Goal: Find specific page/section: Find specific page/section

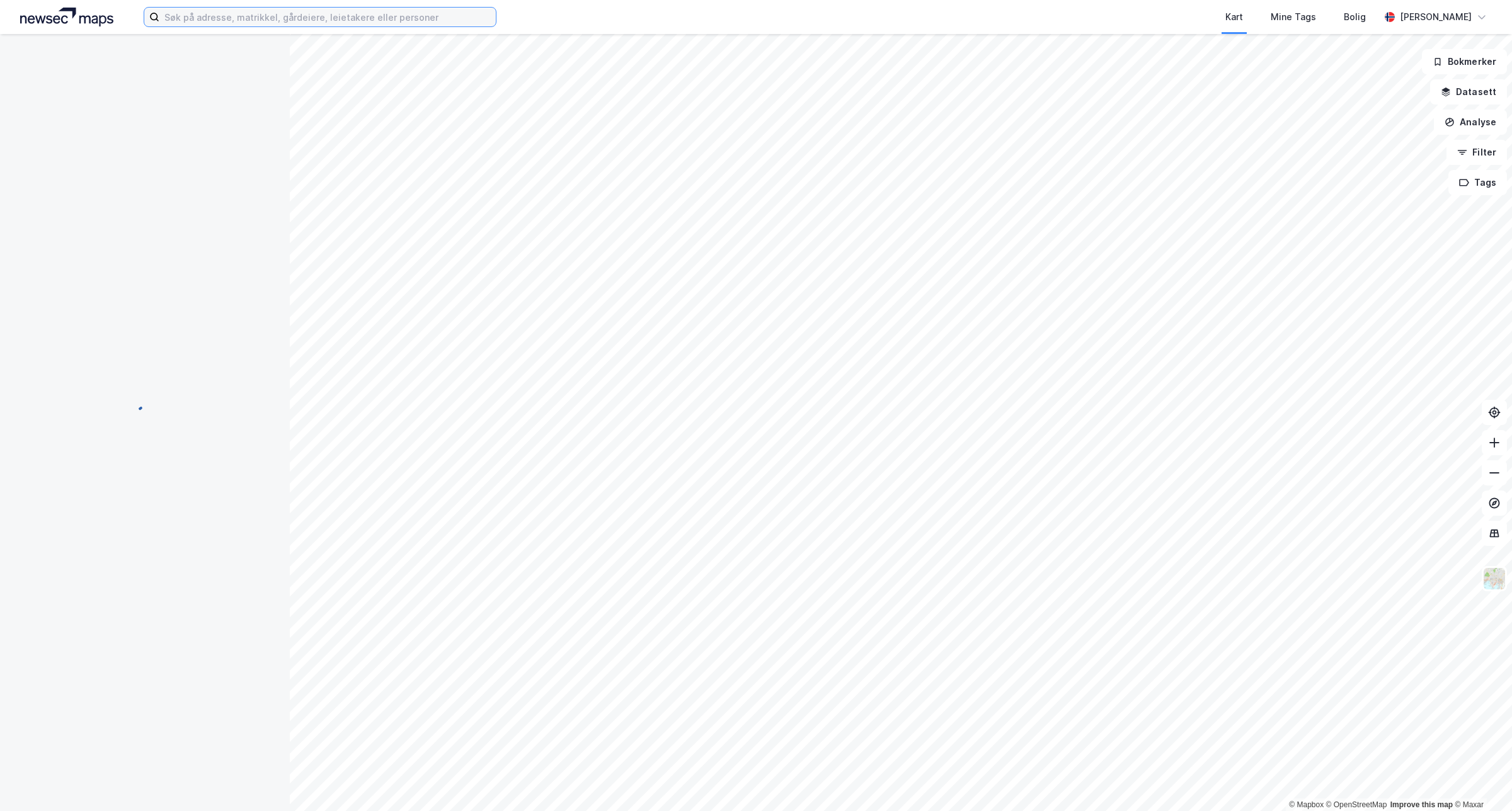
click at [208, 17] on input at bounding box center [327, 17] width 336 height 19
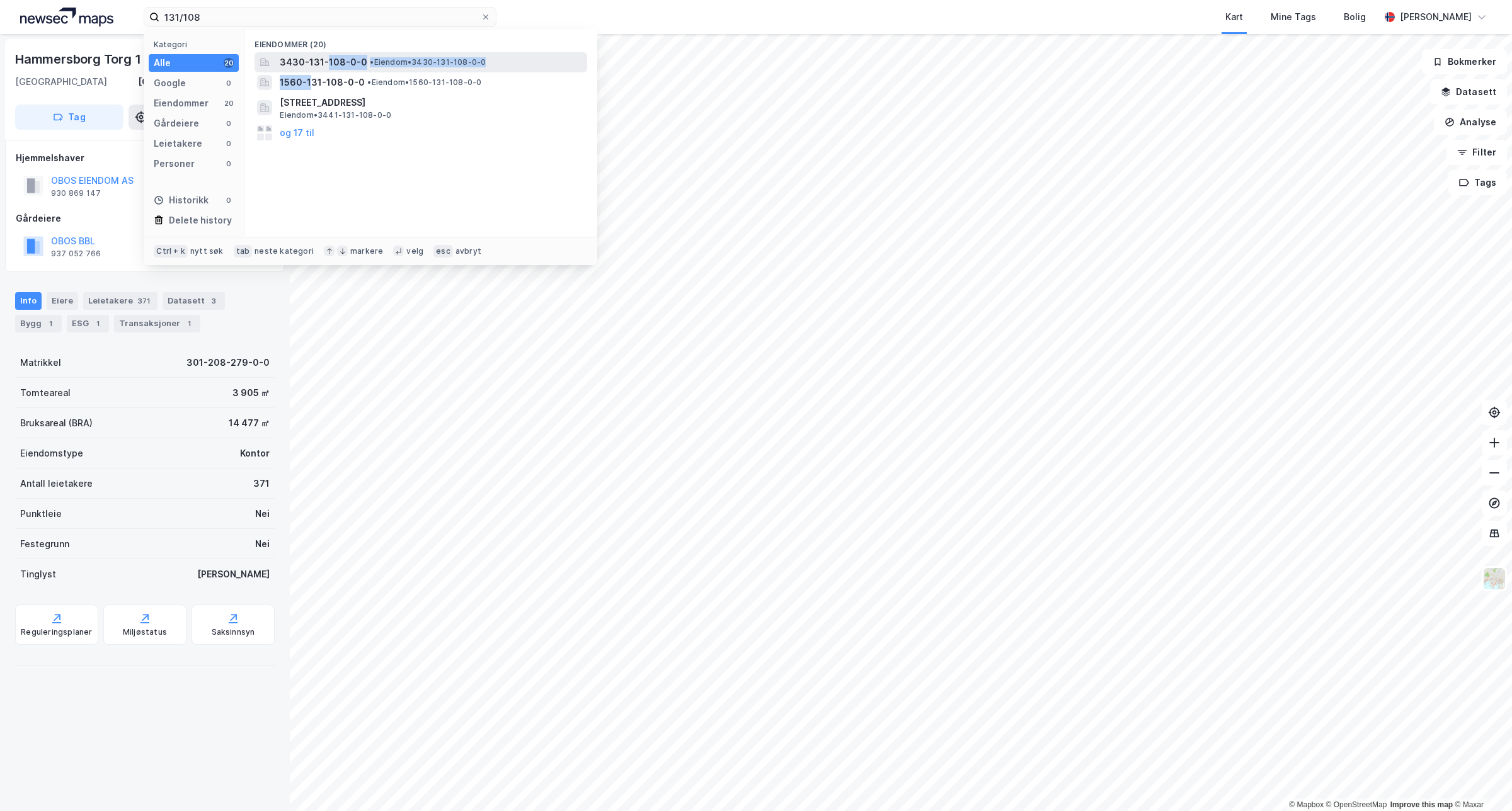
drag, startPoint x: 312, startPoint y: 84, endPoint x: 325, endPoint y: 61, distance: 26.4
click at [325, 61] on div "Eiendommer [PHONE_NUMBER] • Eiendom • 3430-131-108-0-0 1560-131-108-0-0 • Eiend…" at bounding box center [421, 133] width 353 height 207
click at [303, 60] on span "3430-131-108-0-0" at bounding box center [323, 62] width 87 height 15
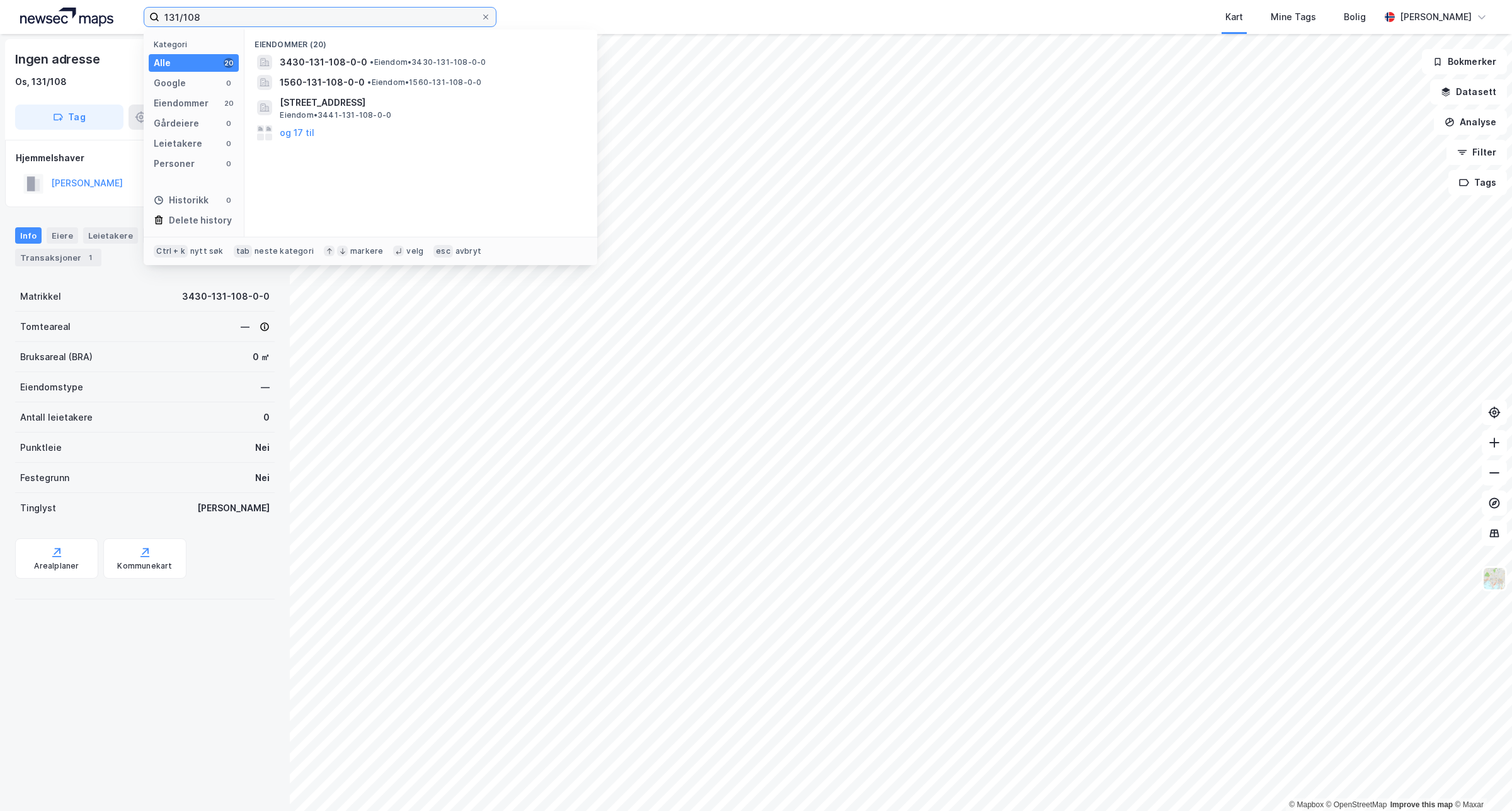
click at [222, 14] on input "131/108" at bounding box center [320, 17] width 321 height 19
type input "131/108 [GEOGRAPHIC_DATA]"
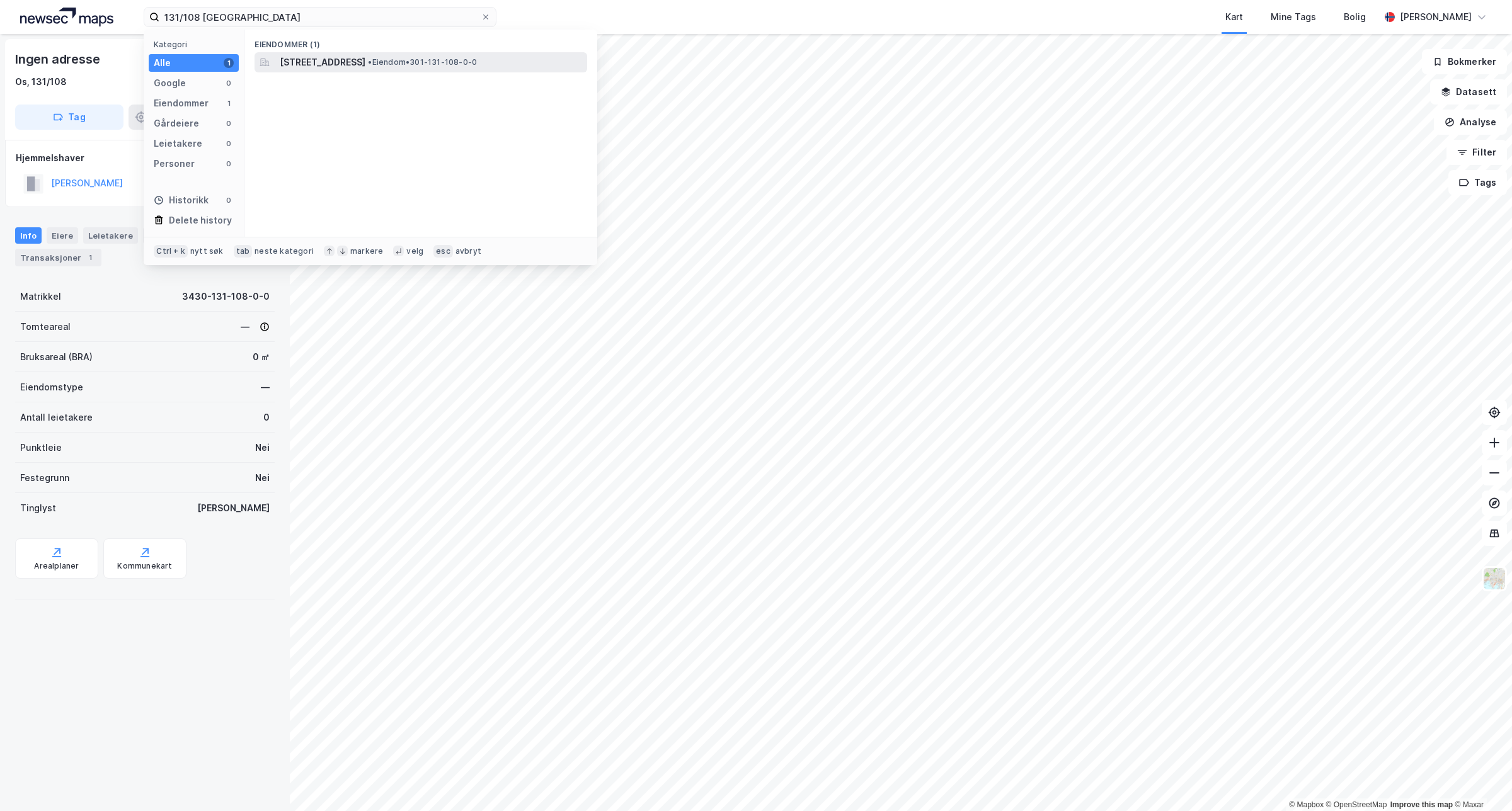
click at [338, 63] on span "[STREET_ADDRESS]" at bounding box center [323, 62] width 86 height 15
